Goal: Information Seeking & Learning: Learn about a topic

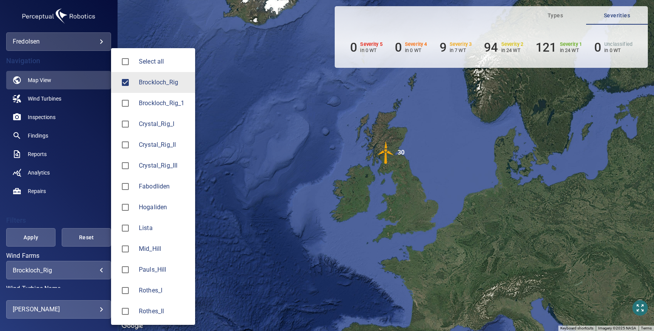
click at [69, 273] on body "**********" at bounding box center [327, 165] width 654 height 331
click at [37, 160] on div at bounding box center [327, 165] width 654 height 331
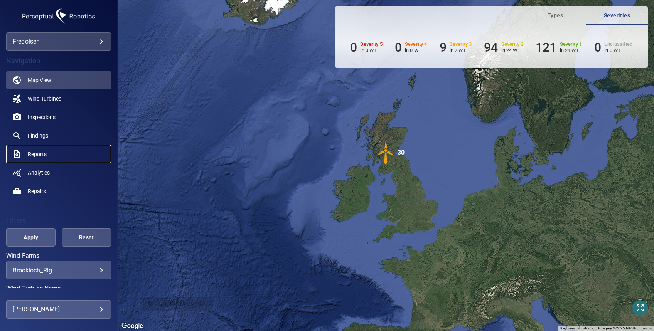
click at [37, 155] on span "Reports" at bounding box center [37, 154] width 19 height 8
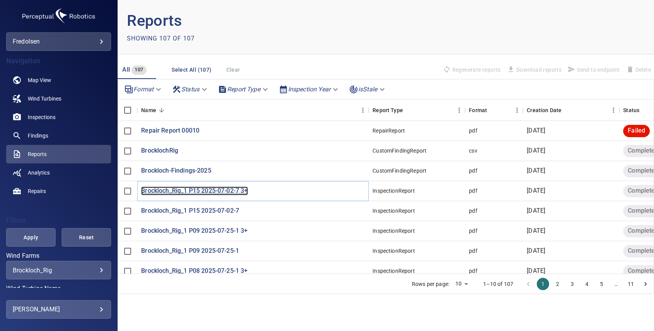
click at [174, 192] on p "Brockloch_Rig_1 P15 2025-07-02-7 3+" at bounding box center [194, 191] width 106 height 9
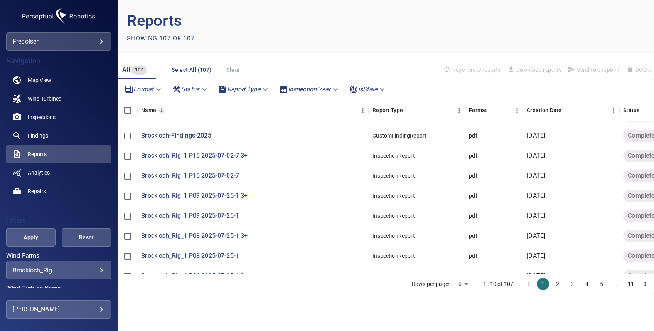
scroll to position [54, 0]
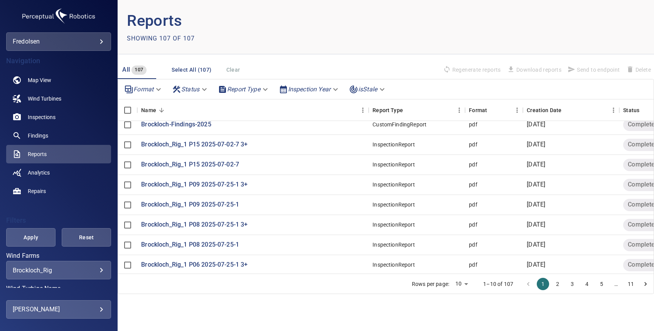
click at [645, 285] on icon "Go to next page" at bounding box center [646, 284] width 8 height 8
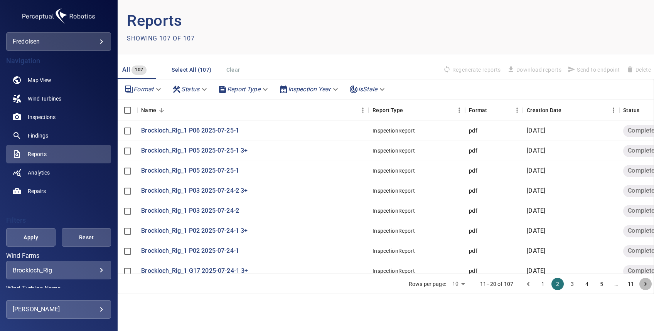
click at [645, 285] on icon "Go to next page" at bounding box center [646, 284] width 8 height 8
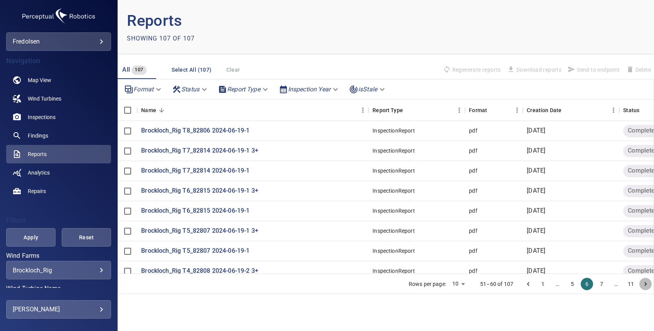
click at [645, 285] on icon "Go to next page" at bounding box center [646, 284] width 8 height 8
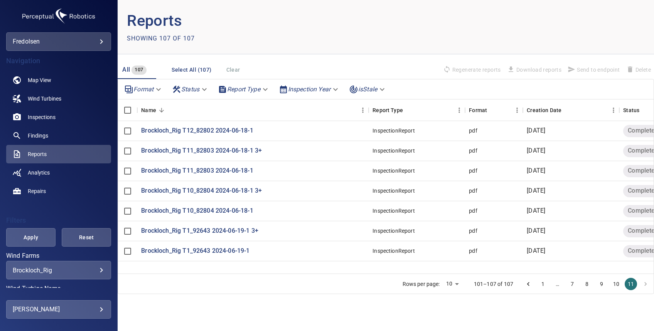
click at [645, 285] on li "pagination navigation" at bounding box center [645, 284] width 15 height 12
click at [528, 283] on icon "Go to previous page" at bounding box center [529, 284] width 8 height 8
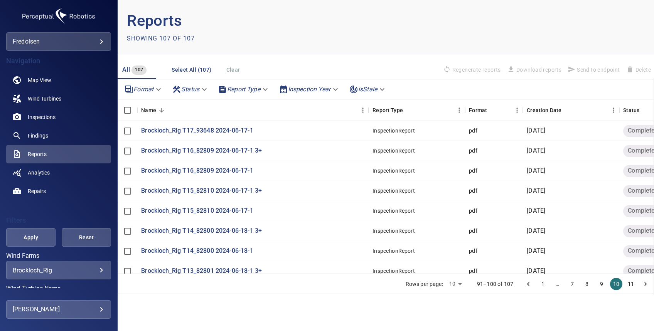
click at [528, 283] on icon "Go to previous page" at bounding box center [529, 284] width 8 height 8
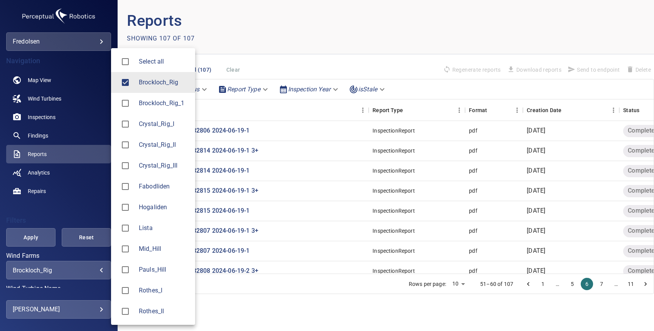
click at [41, 272] on body "**********" at bounding box center [327, 165] width 654 height 331
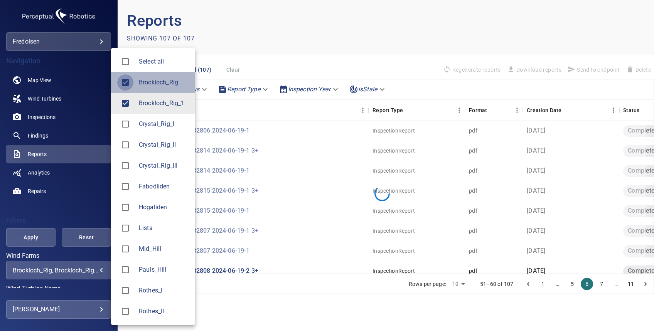
type input "**********"
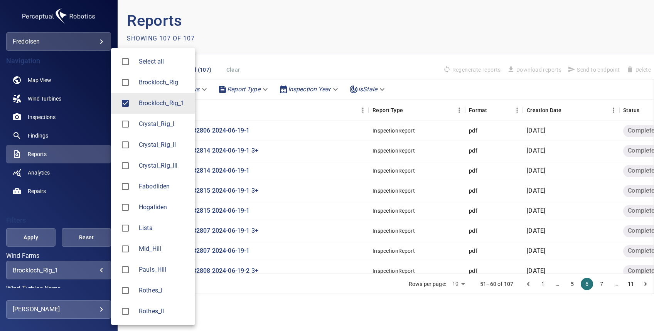
click at [35, 235] on div at bounding box center [327, 165] width 654 height 331
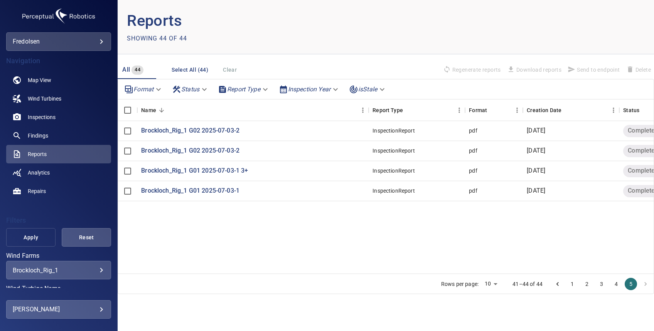
click at [37, 238] on span "Apply" at bounding box center [31, 238] width 30 height 10
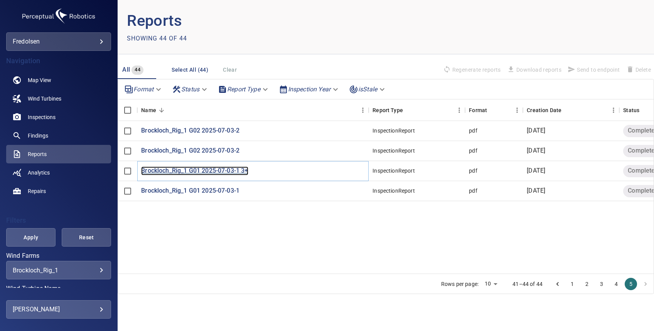
click at [194, 173] on p "Brockloch_Rig_1 G01 2025-07-03-1 3+" at bounding box center [194, 171] width 107 height 9
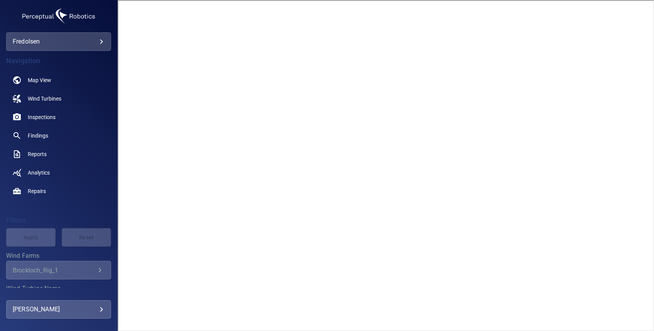
click at [40, 269] on div "Brockloch_Rig_1" at bounding box center [54, 270] width 83 height 7
click at [40, 152] on span "Reports" at bounding box center [37, 154] width 19 height 8
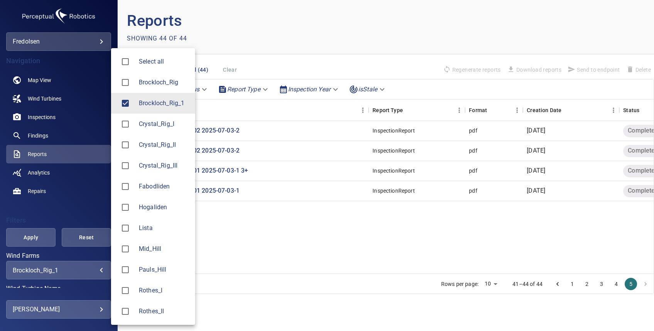
click at [59, 269] on body "**********" at bounding box center [327, 165] width 654 height 331
click at [43, 273] on div at bounding box center [327, 165] width 654 height 331
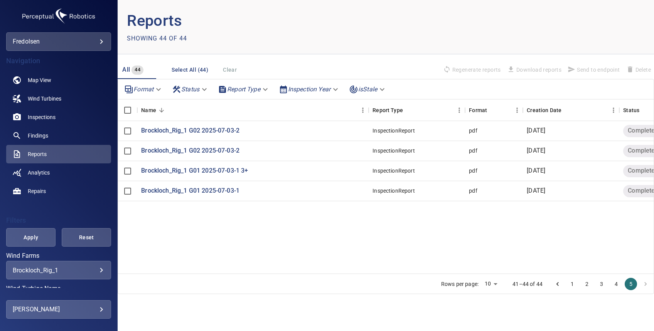
click at [87, 270] on body "**********" at bounding box center [327, 165] width 654 height 331
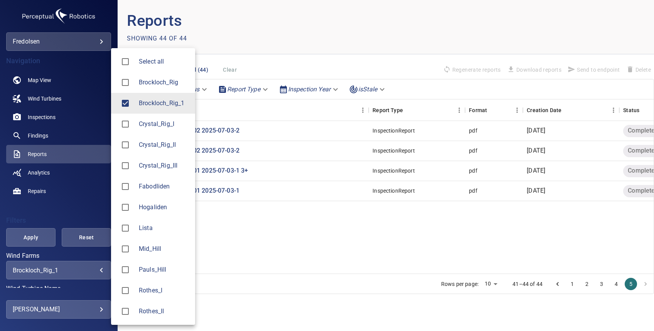
click at [134, 80] on div at bounding box center [128, 82] width 22 height 16
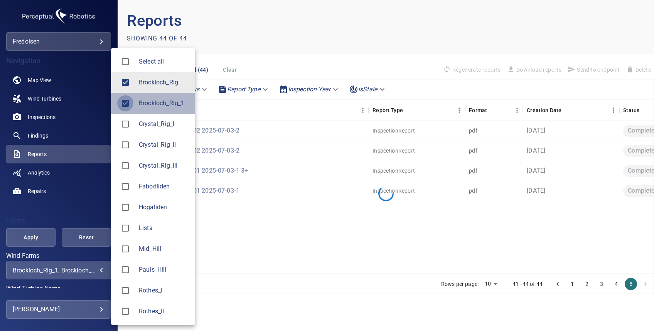
type input "**********"
click at [32, 240] on div at bounding box center [327, 165] width 654 height 331
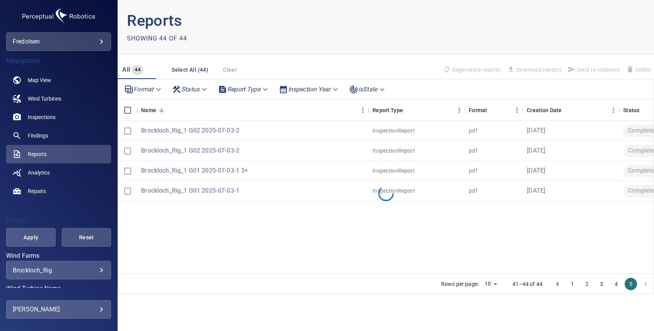
click at [34, 238] on span "Apply" at bounding box center [31, 238] width 30 height 10
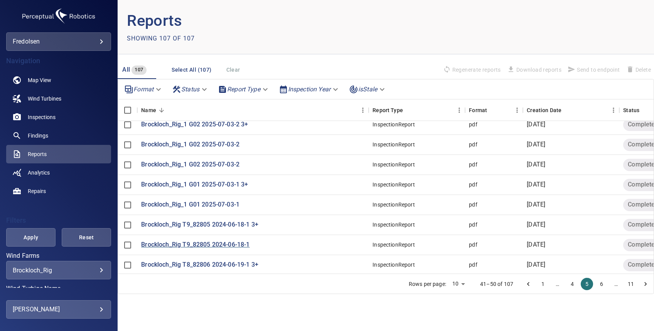
scroll to position [54, 0]
click at [644, 287] on icon "Go to next page" at bounding box center [646, 284] width 8 height 8
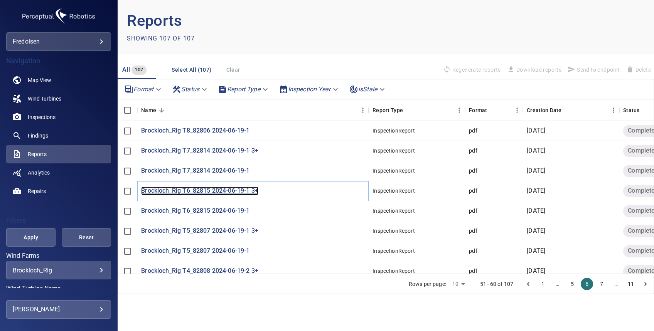
click at [224, 191] on p "Brockloch_Rig T6_82815 2024-06-19-1 3+" at bounding box center [199, 191] width 117 height 9
click at [543, 287] on button "1" at bounding box center [543, 284] width 12 height 12
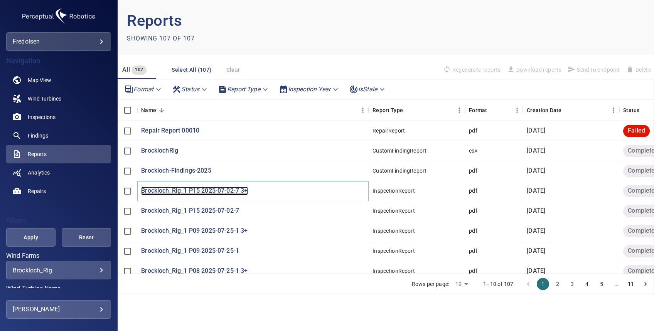
click at [198, 191] on p "Brockloch_Rig_1 P15 2025-07-02-7 3+" at bounding box center [194, 191] width 106 height 9
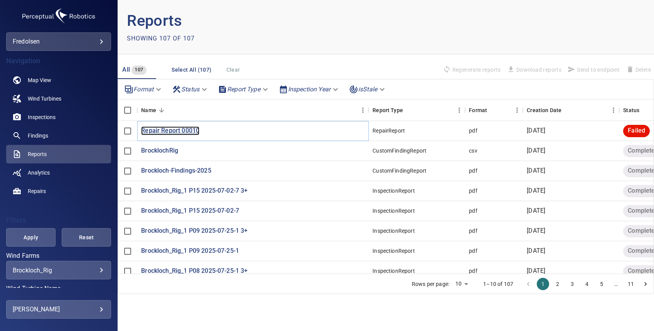
click at [182, 130] on p "Repair Report 00010" at bounding box center [170, 131] width 58 height 9
click at [30, 139] on span "Findings" at bounding box center [38, 136] width 20 height 8
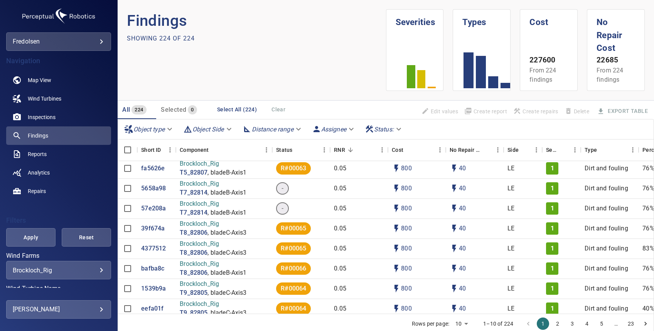
scroll to position [4347, 0]
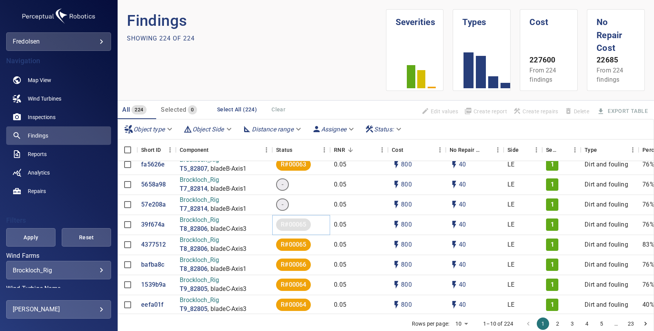
click at [294, 221] on span "R#00065" at bounding box center [293, 225] width 35 height 9
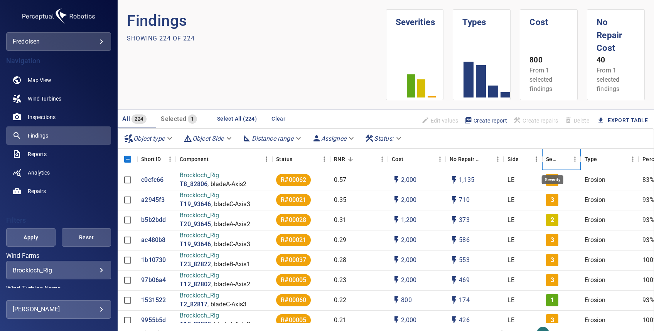
click at [553, 162] on div "Severity" at bounding box center [552, 160] width 12 height 22
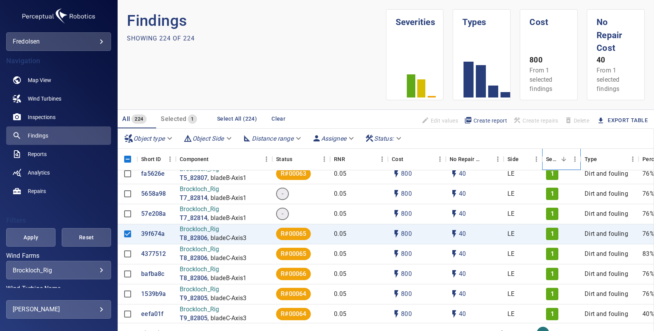
scroll to position [37, 0]
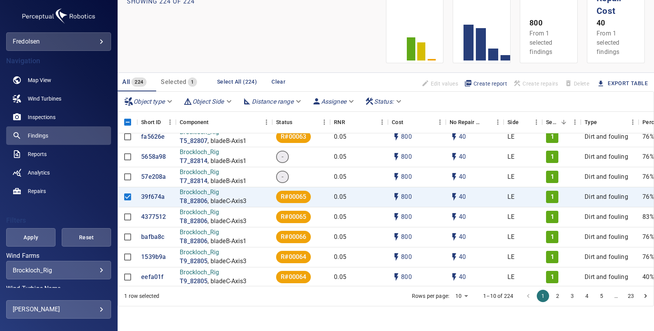
click at [552, 294] on button "2" at bounding box center [558, 296] width 12 height 12
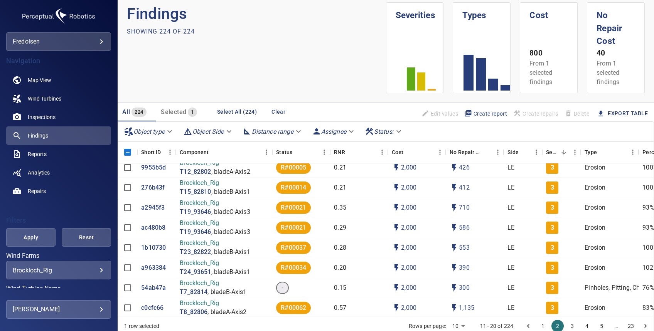
scroll to position [0, 0]
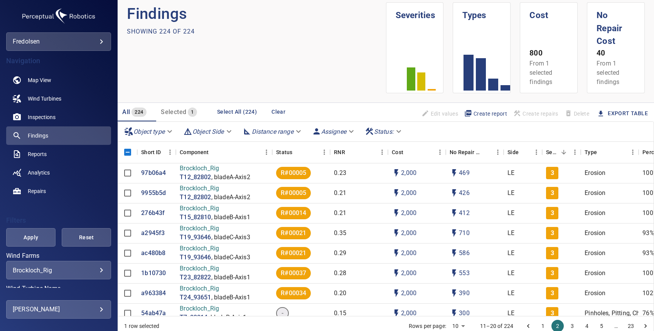
click at [567, 327] on button "3" at bounding box center [572, 326] width 12 height 12
click at [454, 327] on body "**********" at bounding box center [327, 165] width 654 height 331
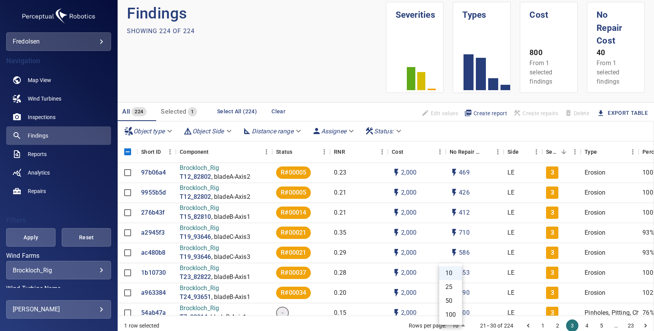
click at [352, 318] on div at bounding box center [327, 165] width 654 height 331
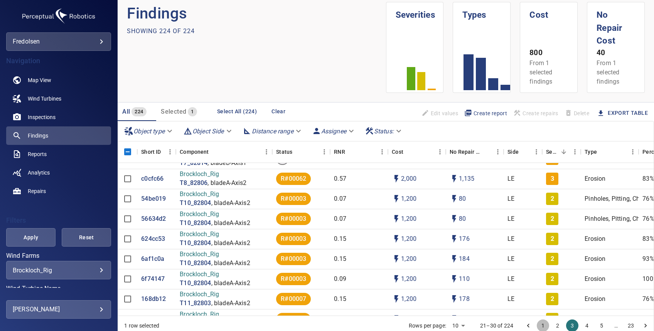
click at [537, 327] on button "1" at bounding box center [543, 326] width 12 height 12
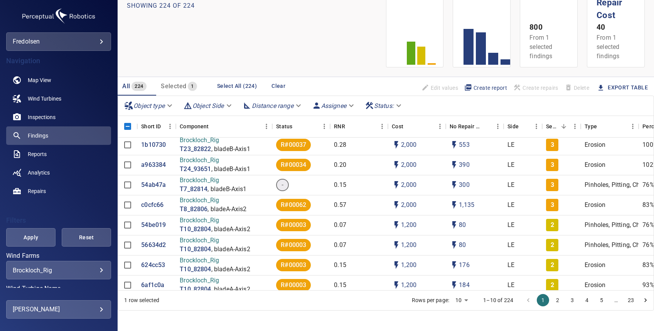
scroll to position [37, 0]
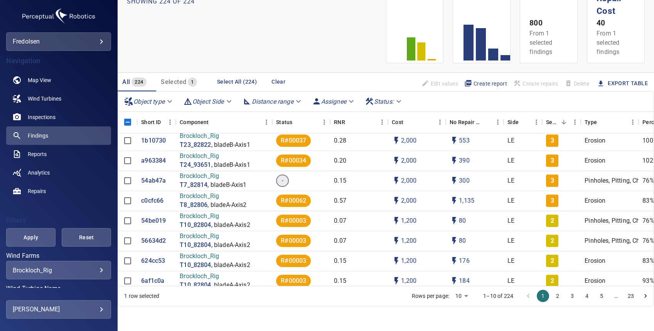
click at [642, 296] on icon "Go to next page" at bounding box center [646, 296] width 8 height 8
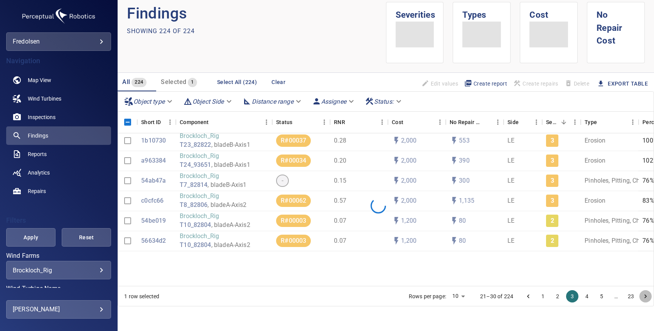
click at [642, 296] on icon "Go to next page" at bounding box center [646, 297] width 8 height 8
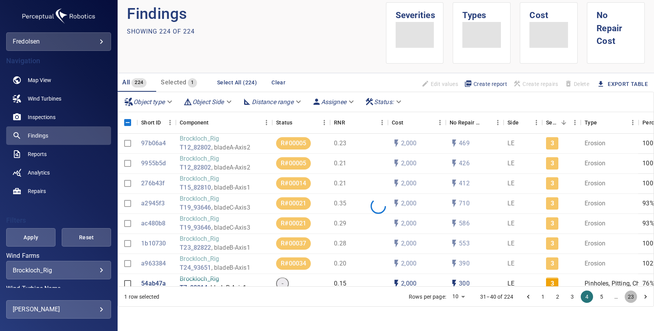
click at [625, 297] on button "23" at bounding box center [631, 297] width 12 height 12
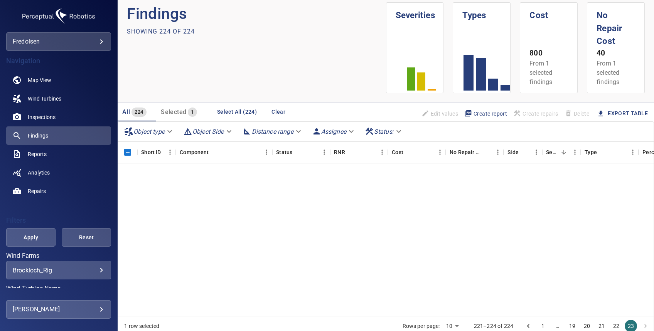
scroll to position [4347, 0]
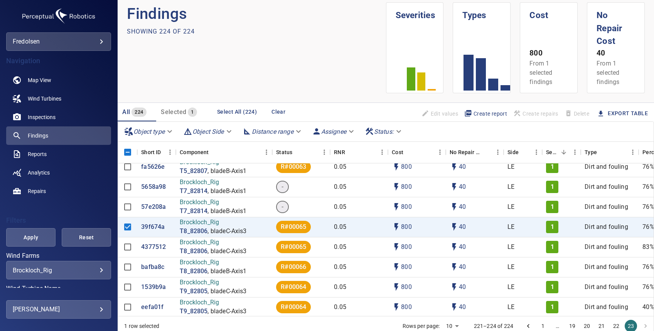
click at [537, 327] on button "1" at bounding box center [543, 326] width 12 height 12
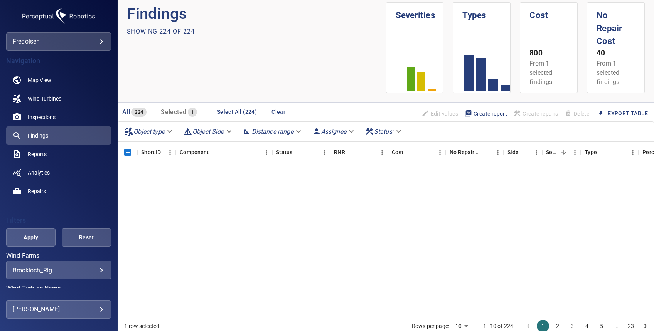
scroll to position [0, 0]
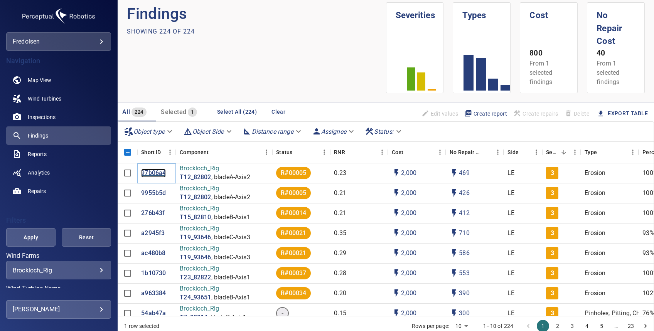
click at [144, 170] on p "97b06a4" at bounding box center [153, 173] width 25 height 9
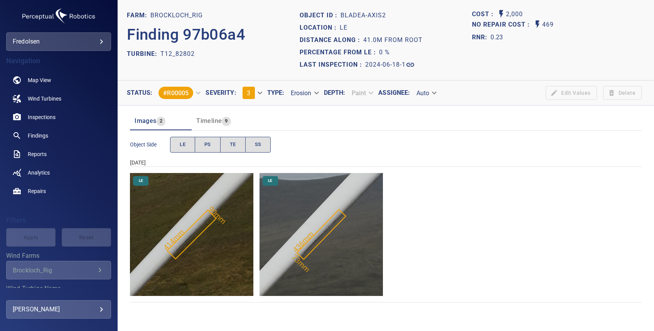
click at [200, 253] on img "Brockloch_Rig/T12_82802/2024-06-18-1/2024-06-18-1/image58wp63.jpg" at bounding box center [191, 234] width 123 height 123
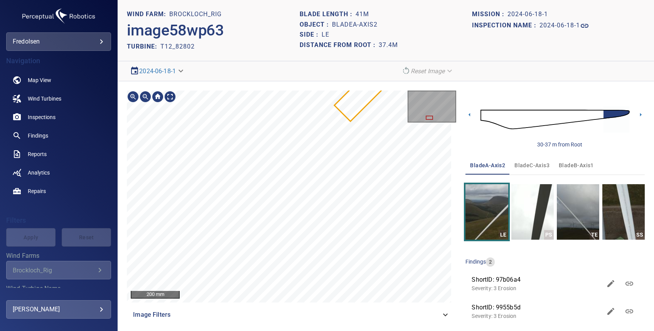
click at [361, 105] on div at bounding box center [291, 197] width 329 height 212
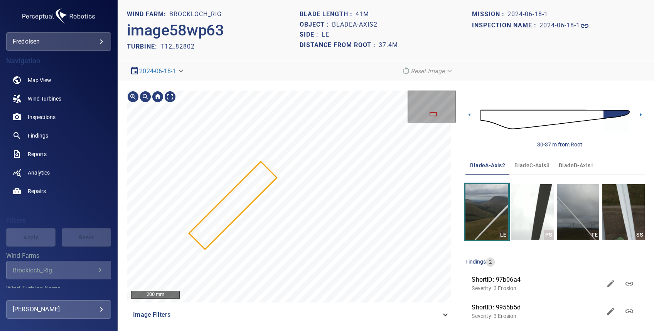
click at [188, 309] on div "200 mm Image Filters" at bounding box center [291, 210] width 329 height 238
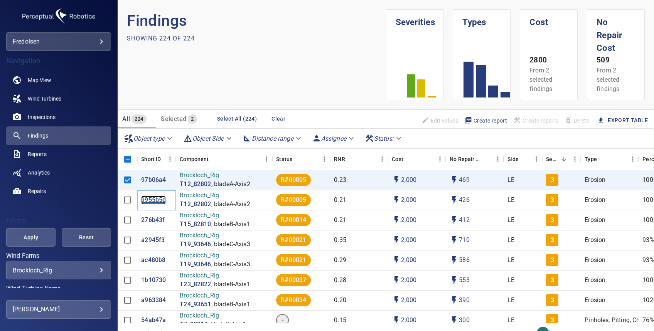
click at [154, 198] on p "9955b5d" at bounding box center [153, 200] width 25 height 9
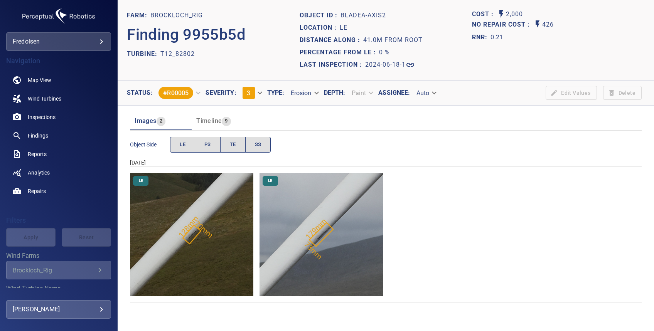
click at [193, 255] on img "Brockloch_Rig/T12_82802/2024-06-18-1/2024-06-18-1/image58wp63.jpg" at bounding box center [191, 234] width 123 height 123
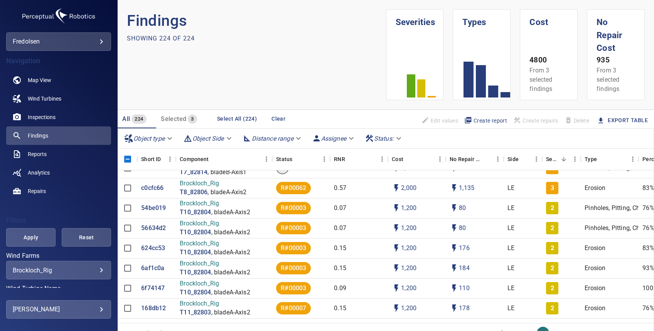
scroll to position [154, 0]
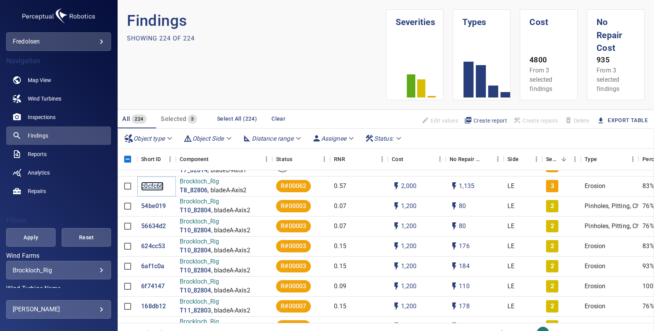
click at [147, 187] on p "c0cfc66" at bounding box center [152, 186] width 22 height 9
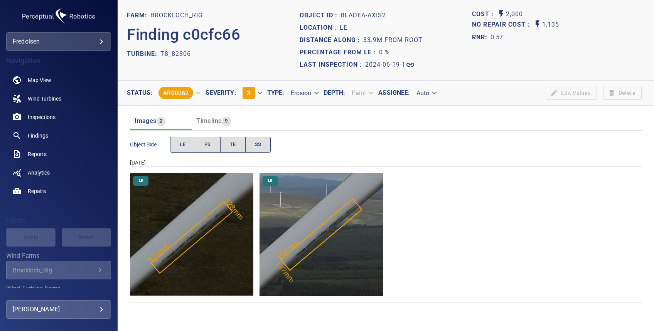
click at [203, 240] on img "Brockloch_Rig/T8_82806/2024-06-19-1/2024-06-19-1/image56wp60.jpg" at bounding box center [191, 234] width 123 height 123
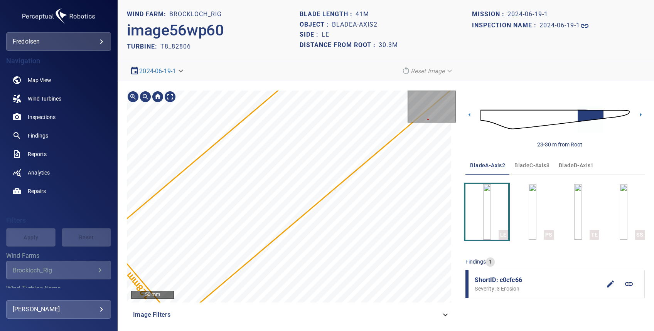
click at [459, 149] on div "874mm 128mm 50 mm Image Filters 23-30 m from Root bladeA-Axis2 bladeC-Axis3 bla…" at bounding box center [386, 207] width 537 height 252
